Goal: Check status: Verify the current state of an ongoing process or item

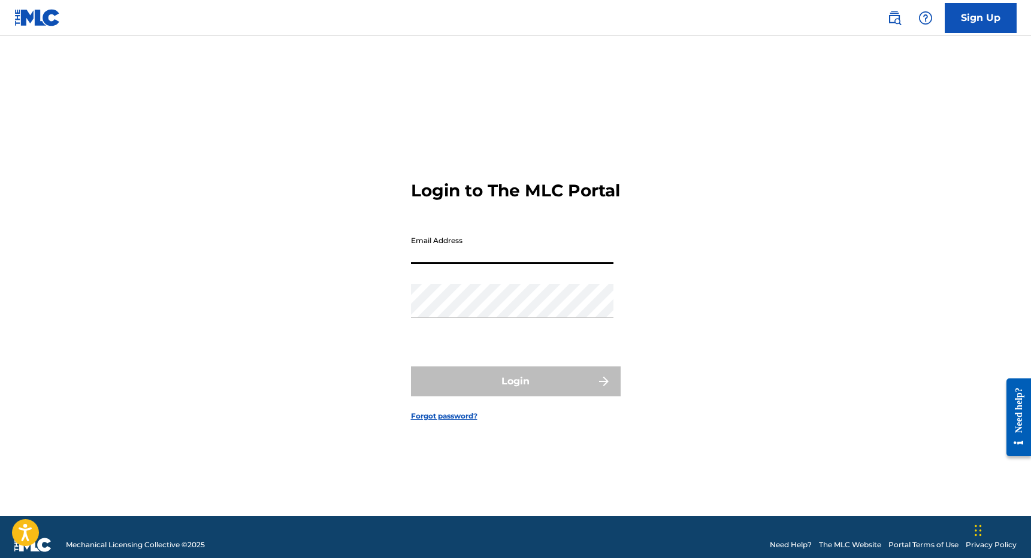
click at [514, 264] on input "Email Address" at bounding box center [512, 247] width 202 height 34
type input "[PERSON_NAME][EMAIL_ADDRESS][DOMAIN_NAME]"
click at [517, 284] on div "Email Address [PERSON_NAME][EMAIL_ADDRESS][DOMAIN_NAME]" at bounding box center [512, 257] width 202 height 54
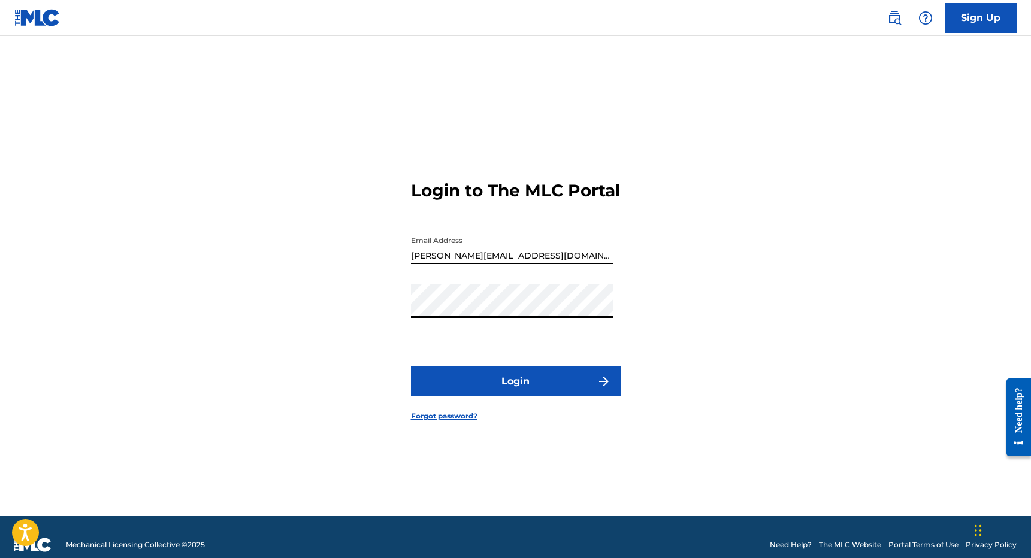
click at [517, 389] on button "Login" at bounding box center [516, 382] width 210 height 30
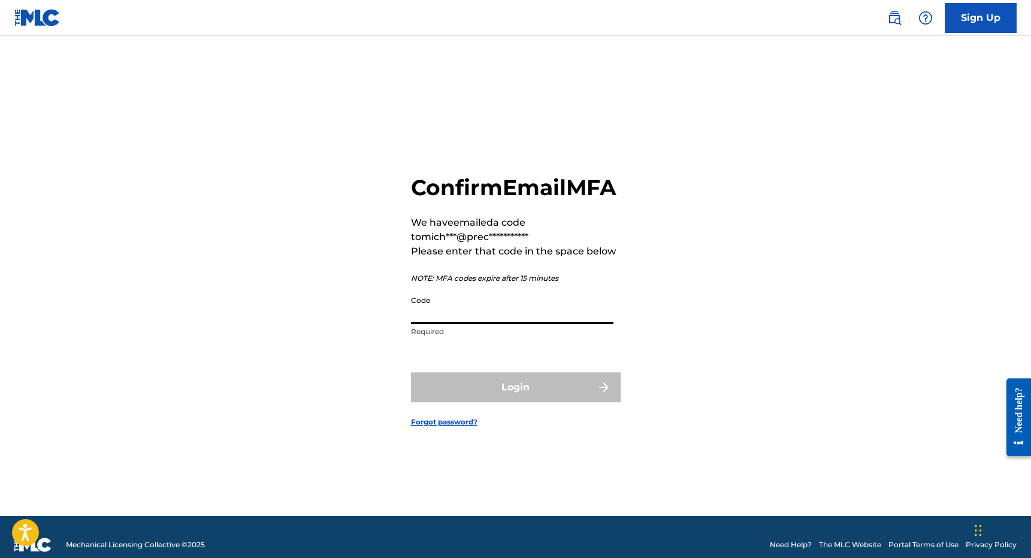
paste input "988804"
click at [525, 323] on input "988804" at bounding box center [512, 307] width 202 height 34
type input "988804"
click at [411, 373] on button "Login" at bounding box center [516, 388] width 210 height 30
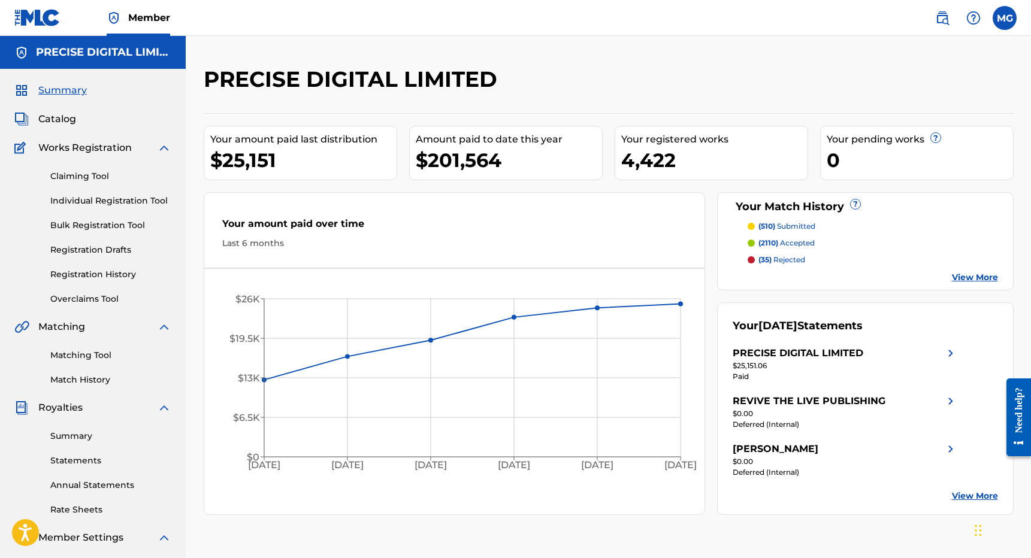
click at [114, 272] on link "Registration History" at bounding box center [110, 274] width 121 height 13
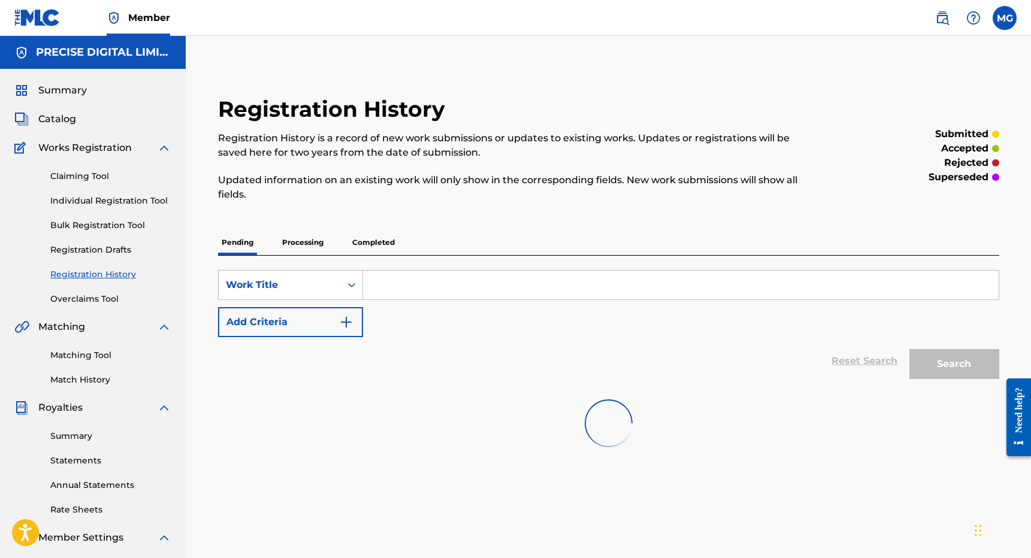
click at [375, 237] on p "Completed" at bounding box center [374, 242] width 50 height 25
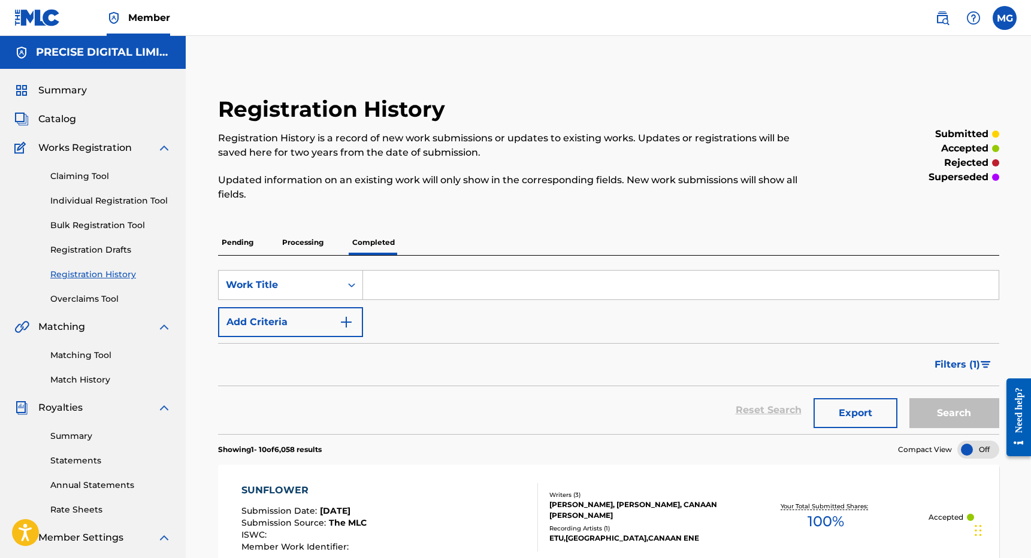
click at [464, 380] on div "Filters ( 1 )" at bounding box center [608, 364] width 781 height 43
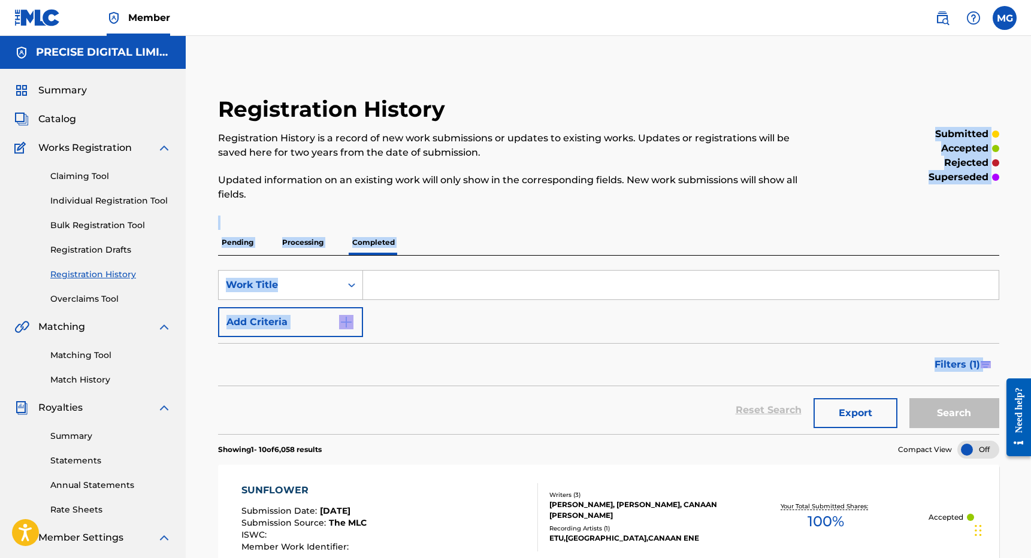
drag, startPoint x: 471, startPoint y: 53, endPoint x: 260, endPoint y: 216, distance: 266.9
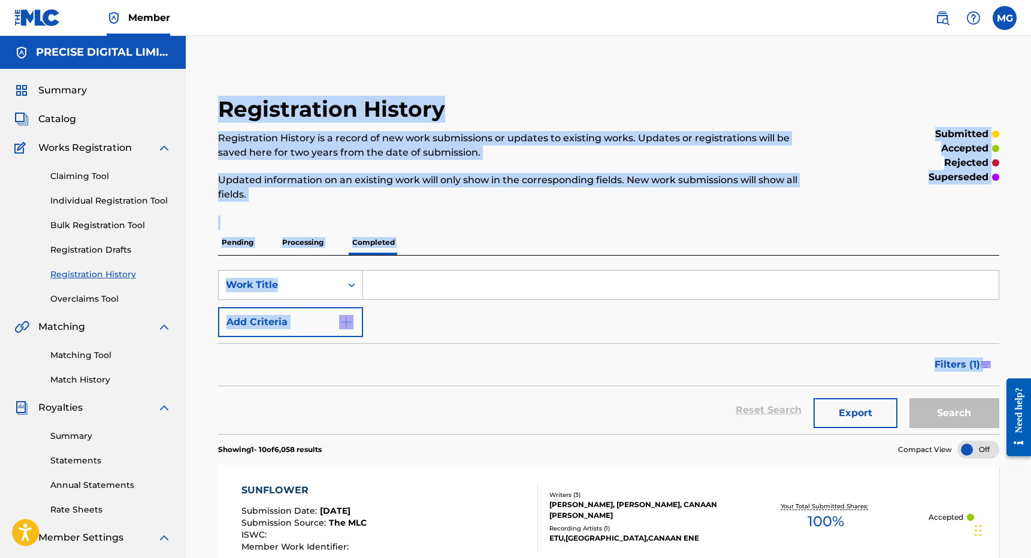
click at [55, 85] on span "Summary" at bounding box center [62, 90] width 49 height 14
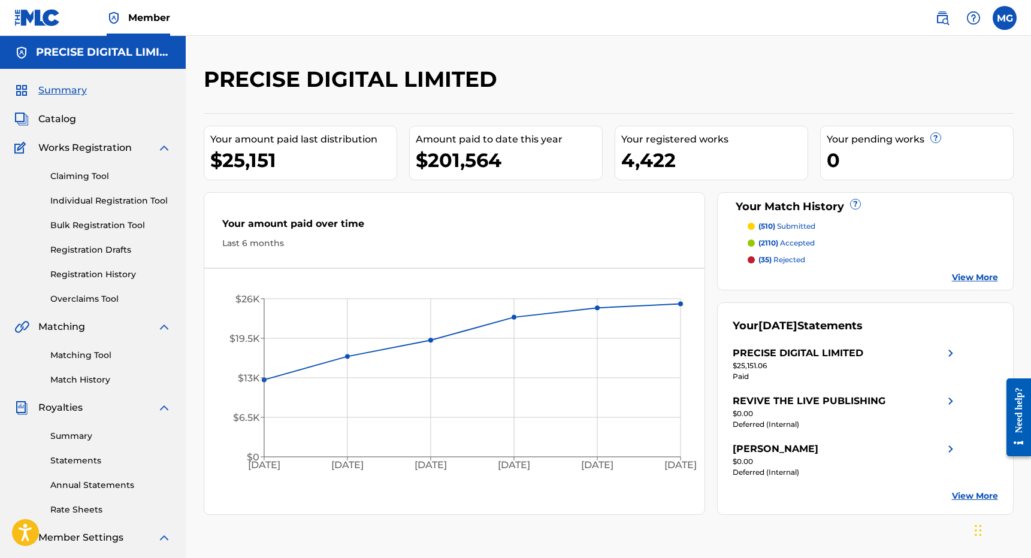
click at [123, 275] on link "Registration History" at bounding box center [110, 274] width 121 height 13
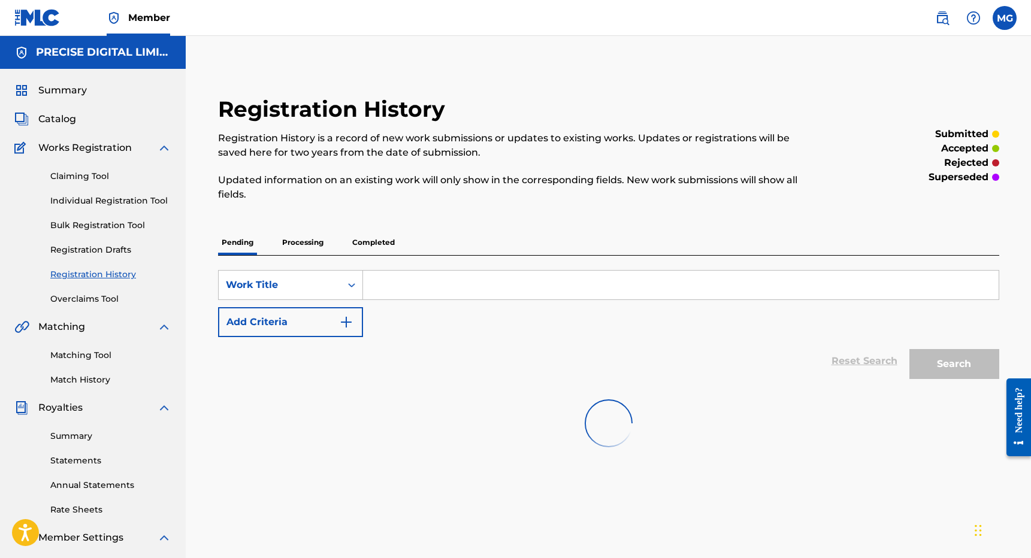
click at [380, 241] on p "Completed" at bounding box center [374, 242] width 50 height 25
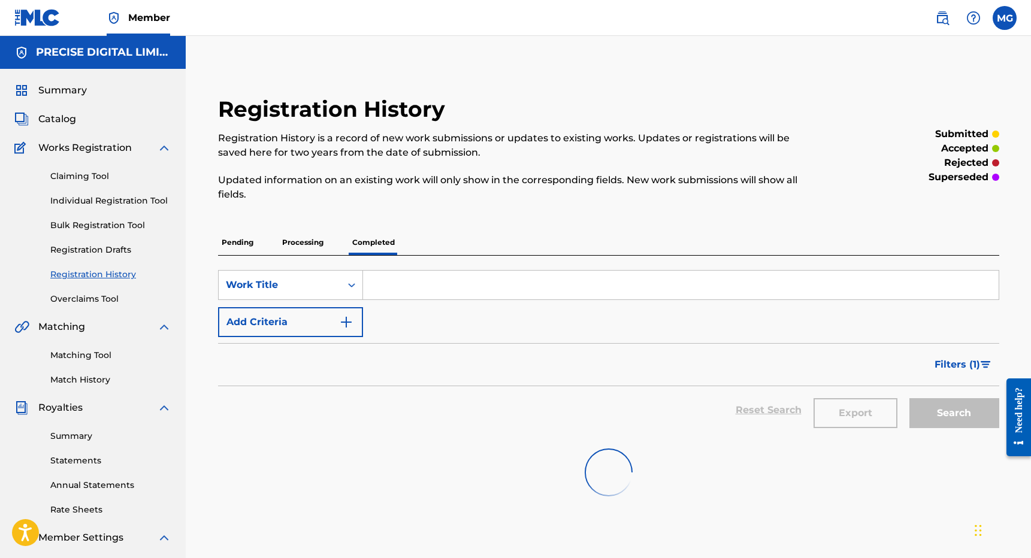
click at [528, 174] on p "Updated information on an existing work will only show in the corresponding fie…" at bounding box center [518, 187] width 601 height 29
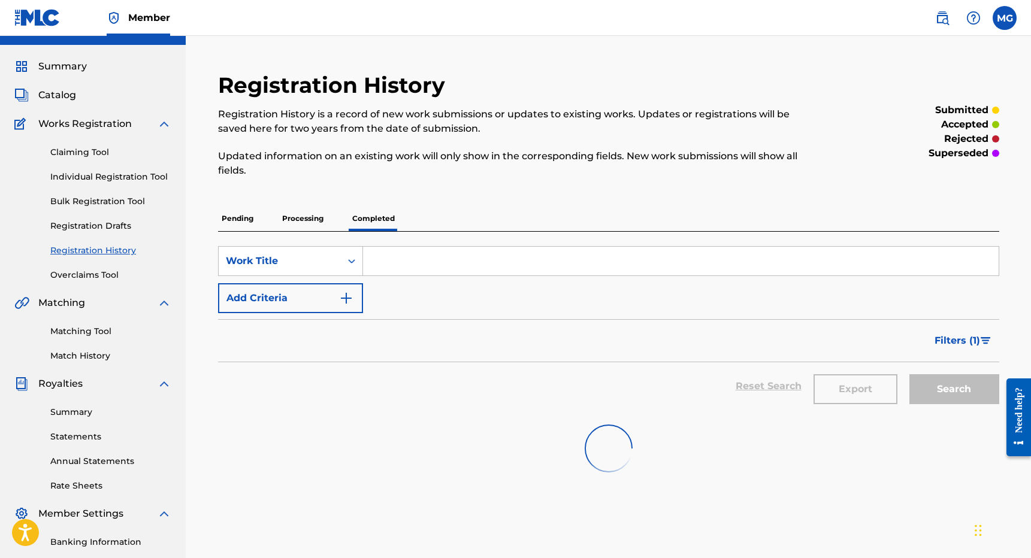
click at [528, 174] on p "Updated information on an existing work will only show in the corresponding fie…" at bounding box center [518, 163] width 601 height 29
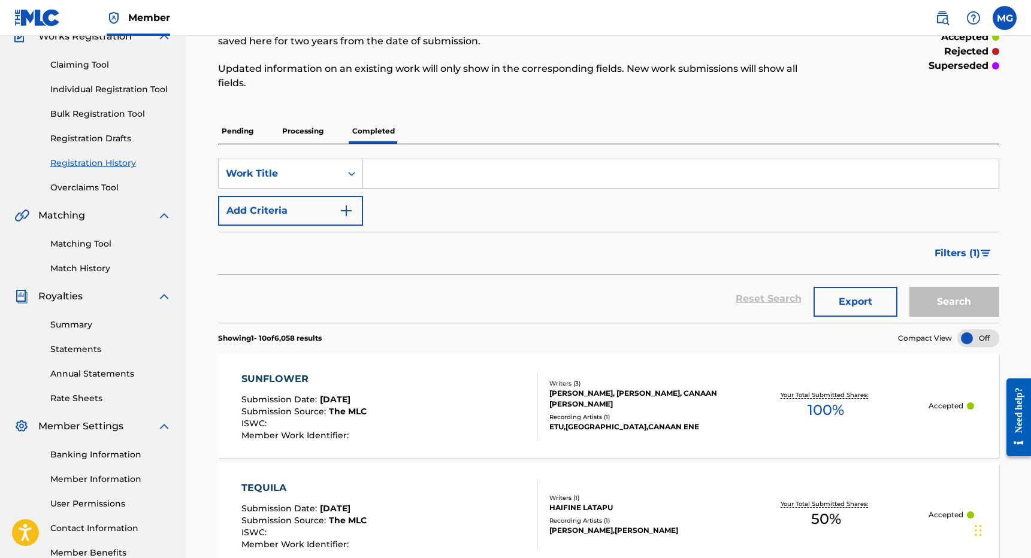
scroll to position [120, 0]
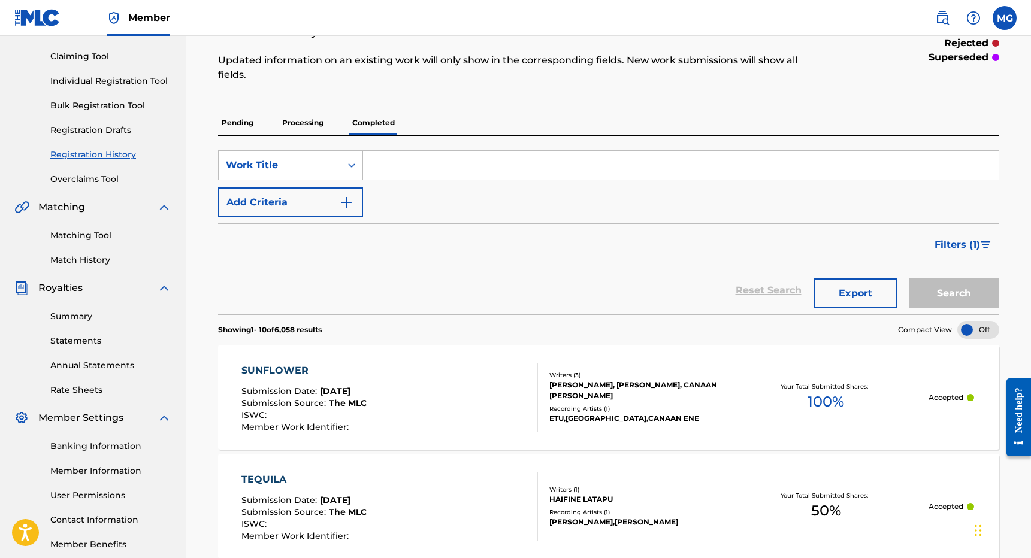
click at [483, 290] on div "Reset Search Export Search" at bounding box center [608, 291] width 781 height 48
click at [464, 243] on div "Filters ( 1 )" at bounding box center [608, 244] width 781 height 43
